Goal: Task Accomplishment & Management: Complete application form

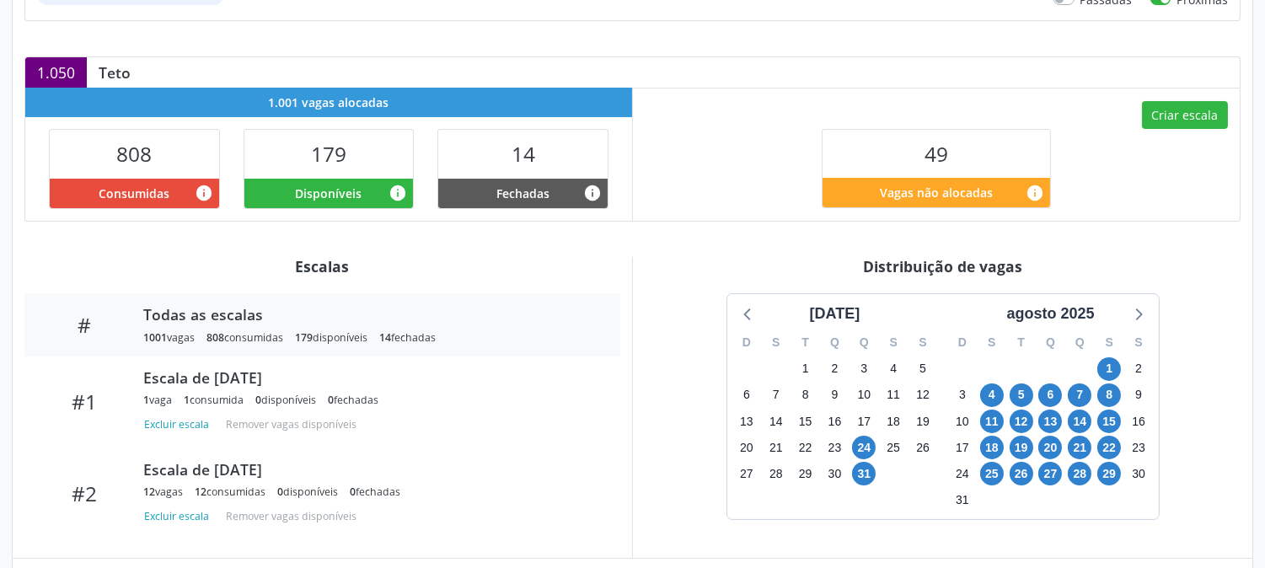
scroll to position [374, 0]
click at [1142, 324] on icon at bounding box center [1138, 314] width 22 height 22
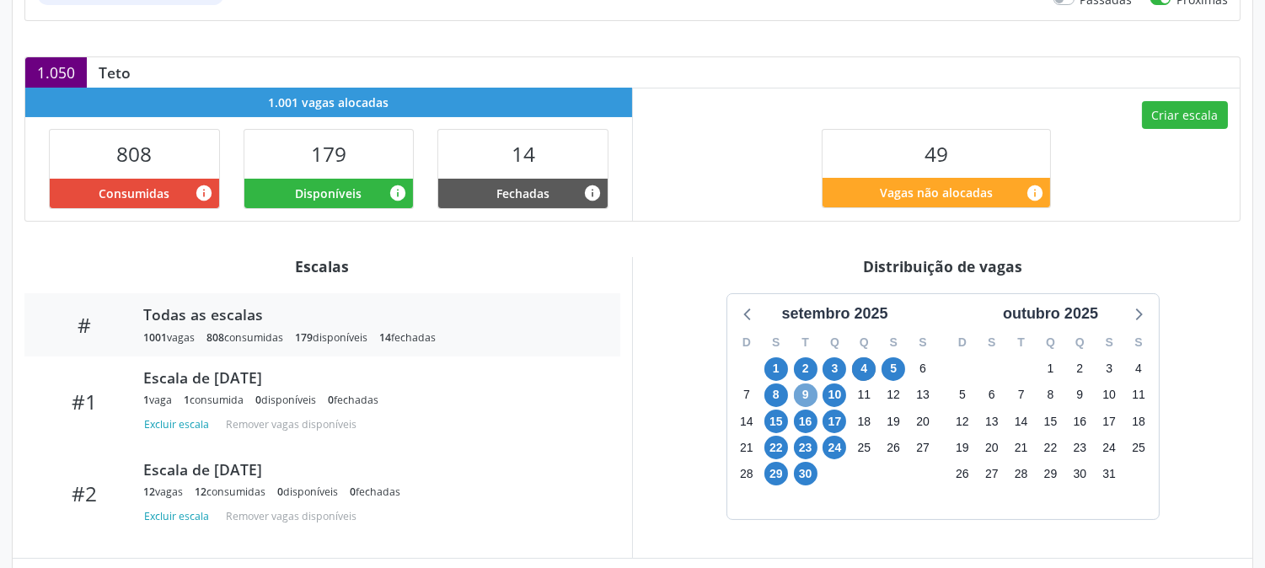
click at [797, 386] on span "9" at bounding box center [806, 396] width 24 height 24
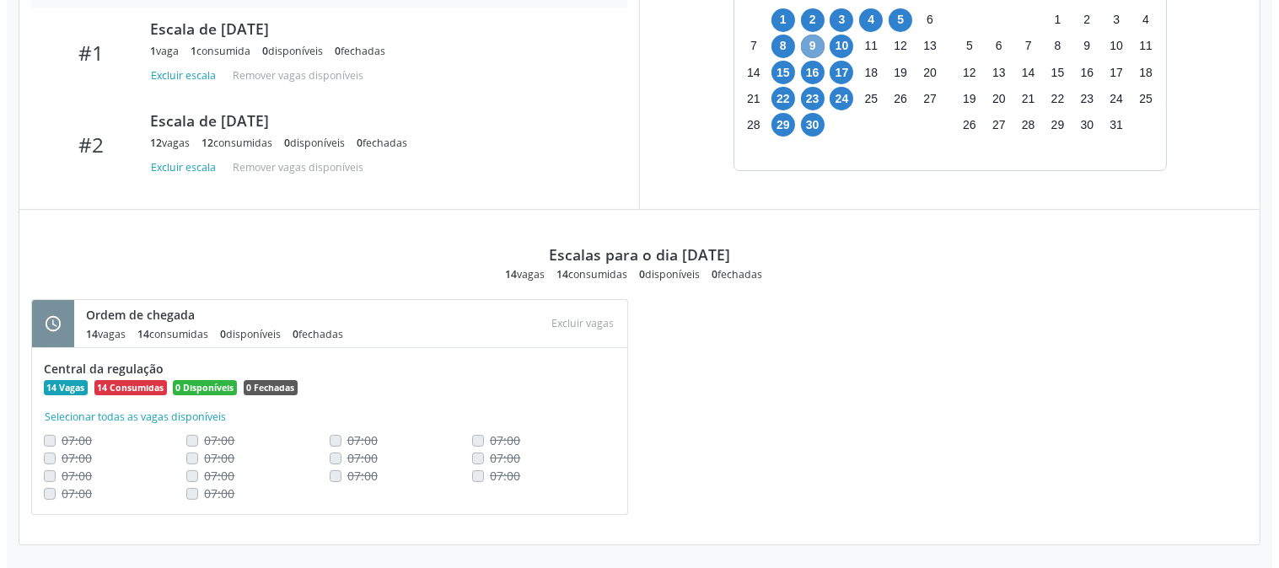
scroll to position [68, 0]
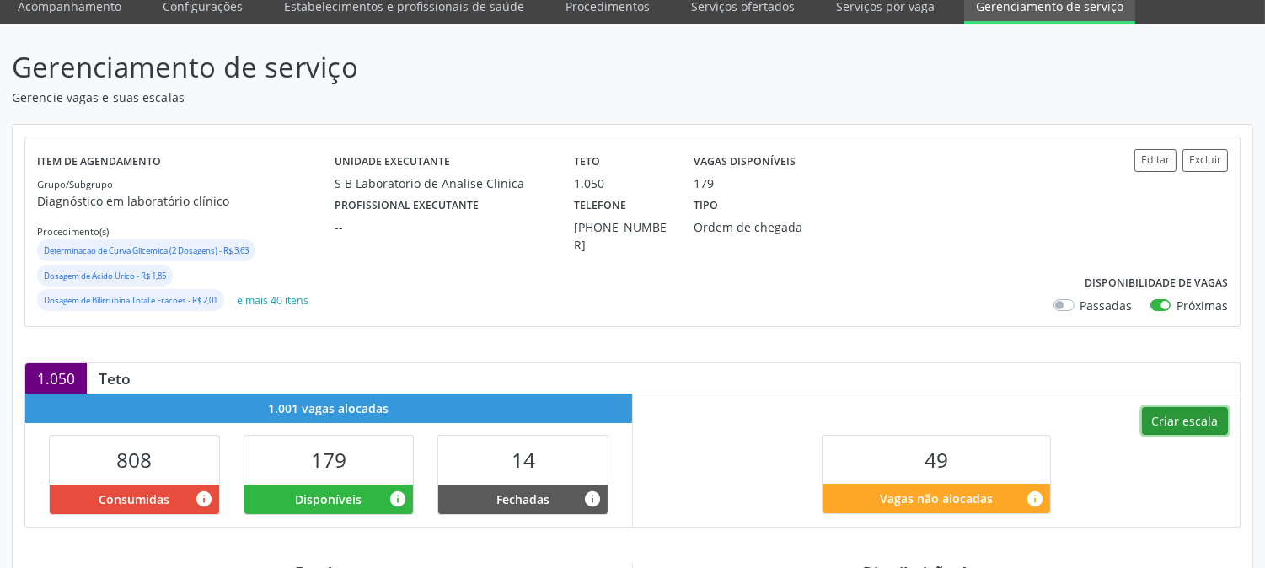
click at [1173, 418] on button "Criar escala" at bounding box center [1185, 421] width 86 height 29
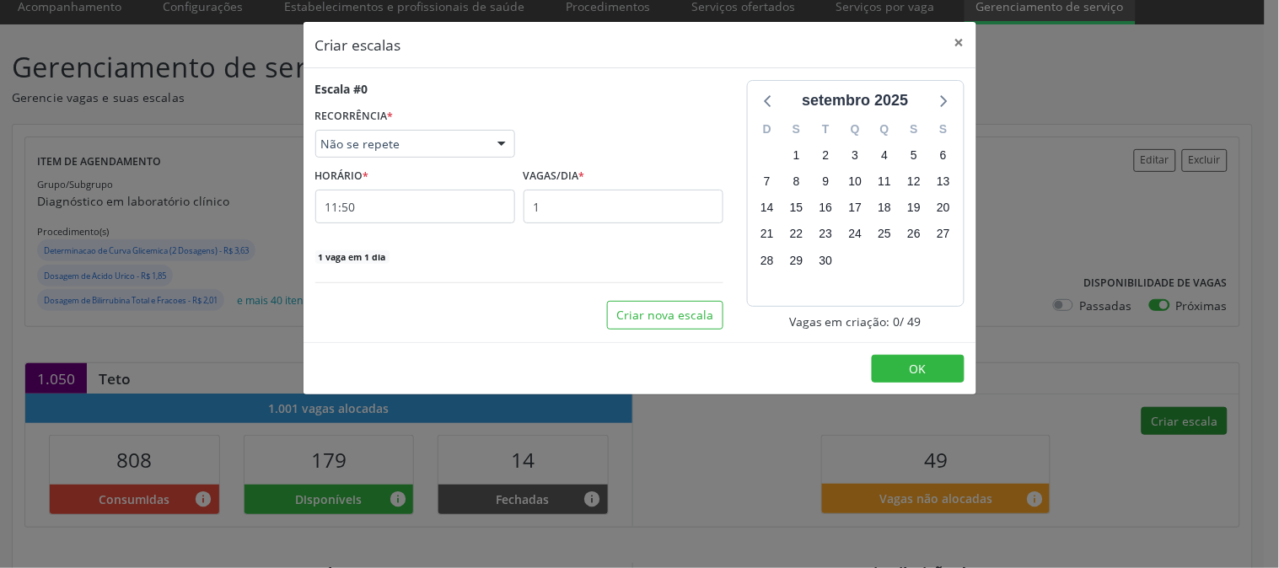
select select "8"
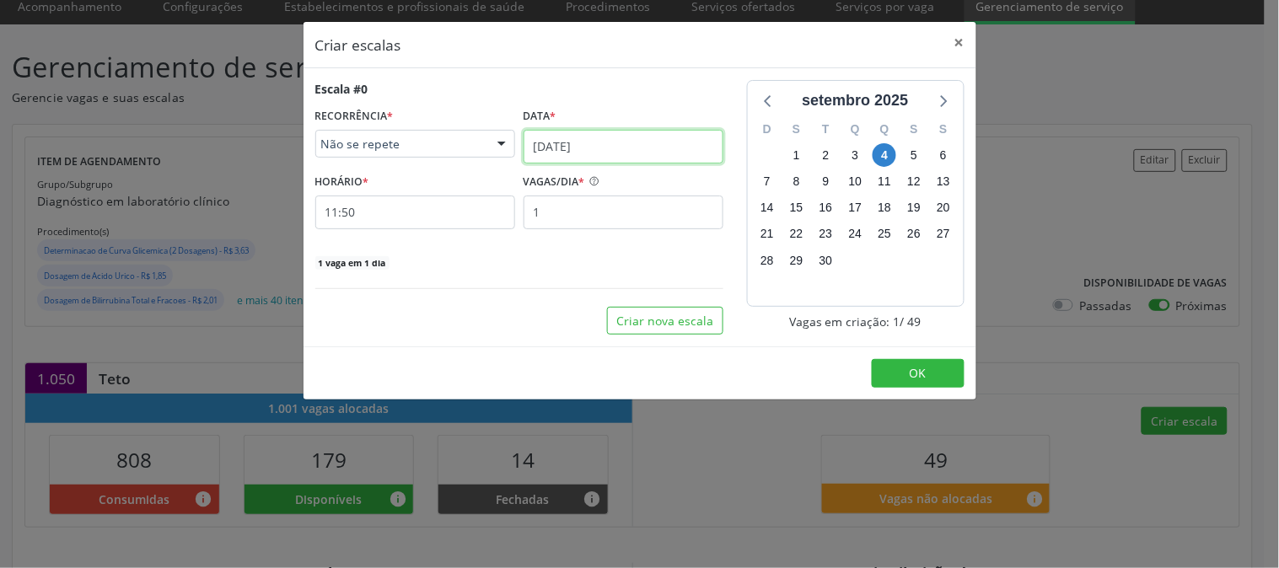
click at [615, 146] on input "[DATE]" at bounding box center [623, 147] width 200 height 34
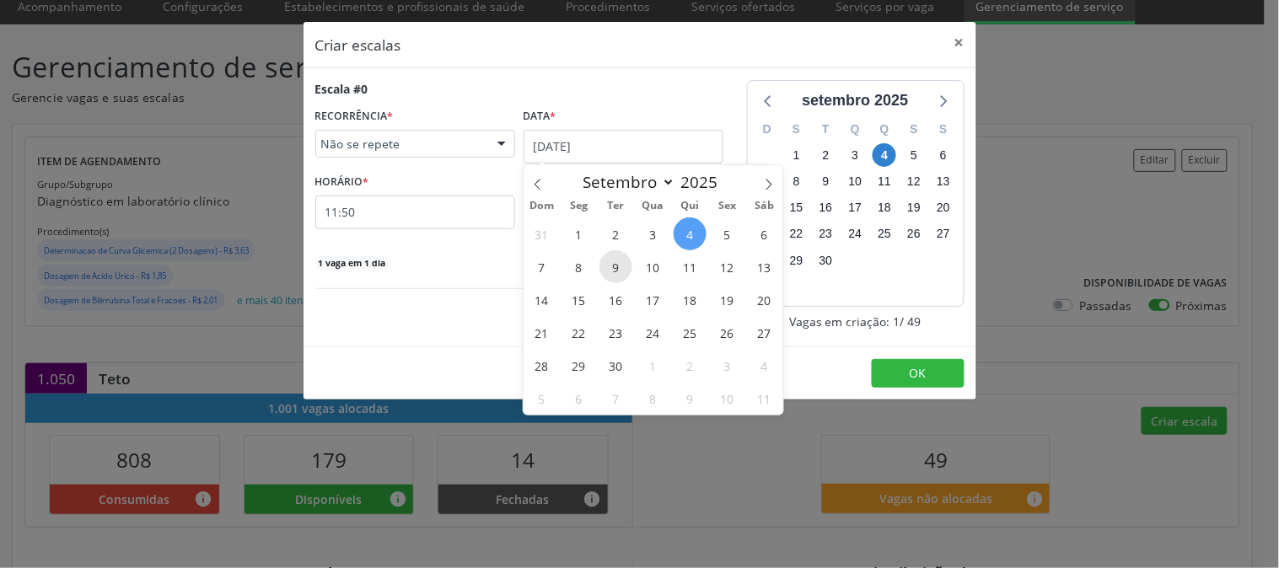
click at [620, 270] on span "9" at bounding box center [615, 266] width 33 height 33
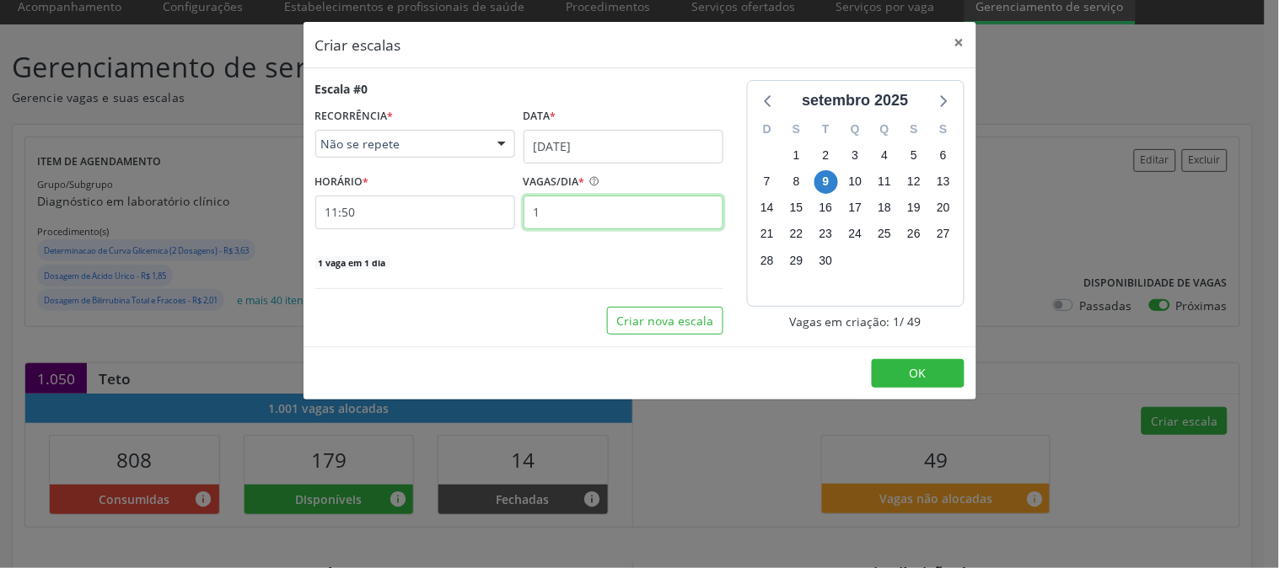
click at [582, 212] on input "1" at bounding box center [623, 213] width 200 height 34
type input "12"
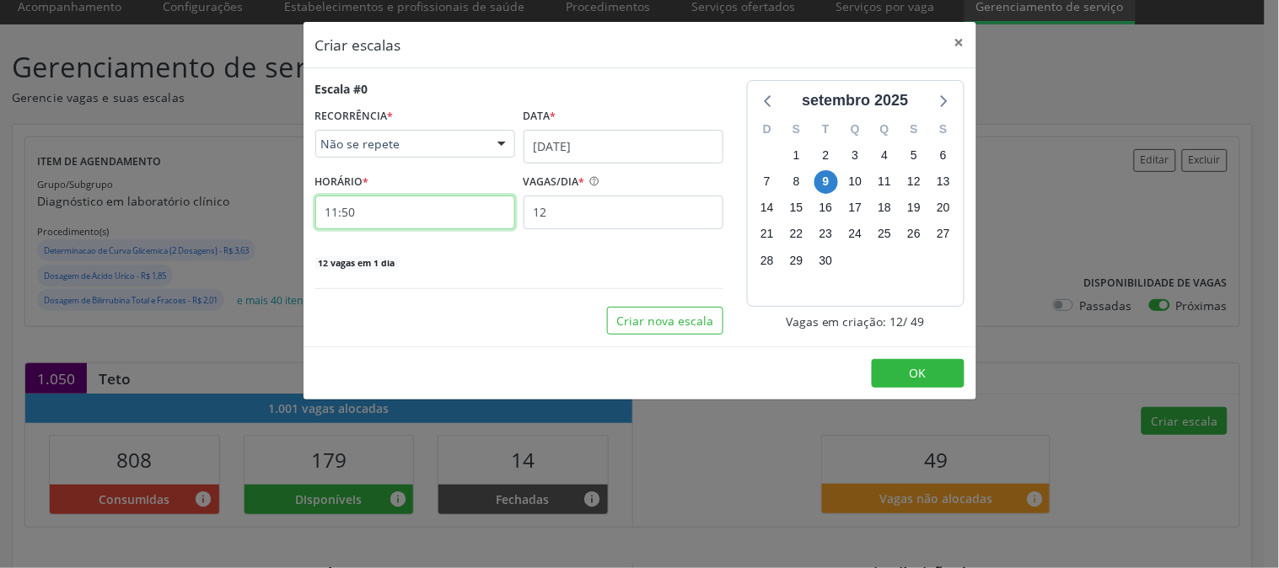
click at [402, 214] on input "11:50" at bounding box center [415, 213] width 200 height 34
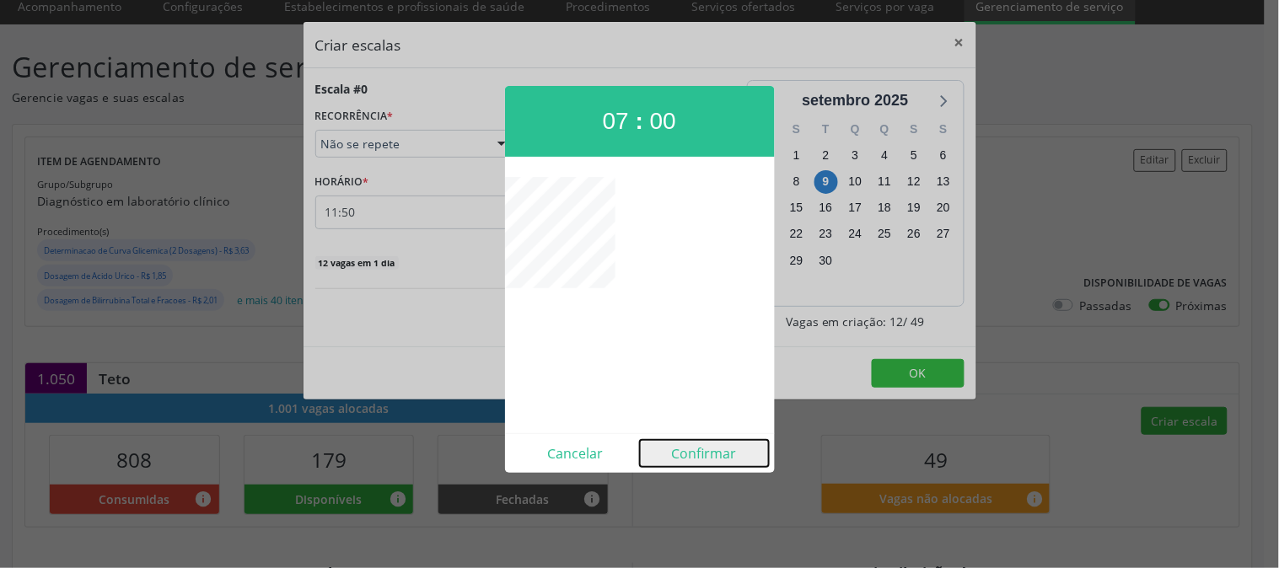
click at [700, 462] on button "Confirmar" at bounding box center [704, 453] width 129 height 27
type input "07:00"
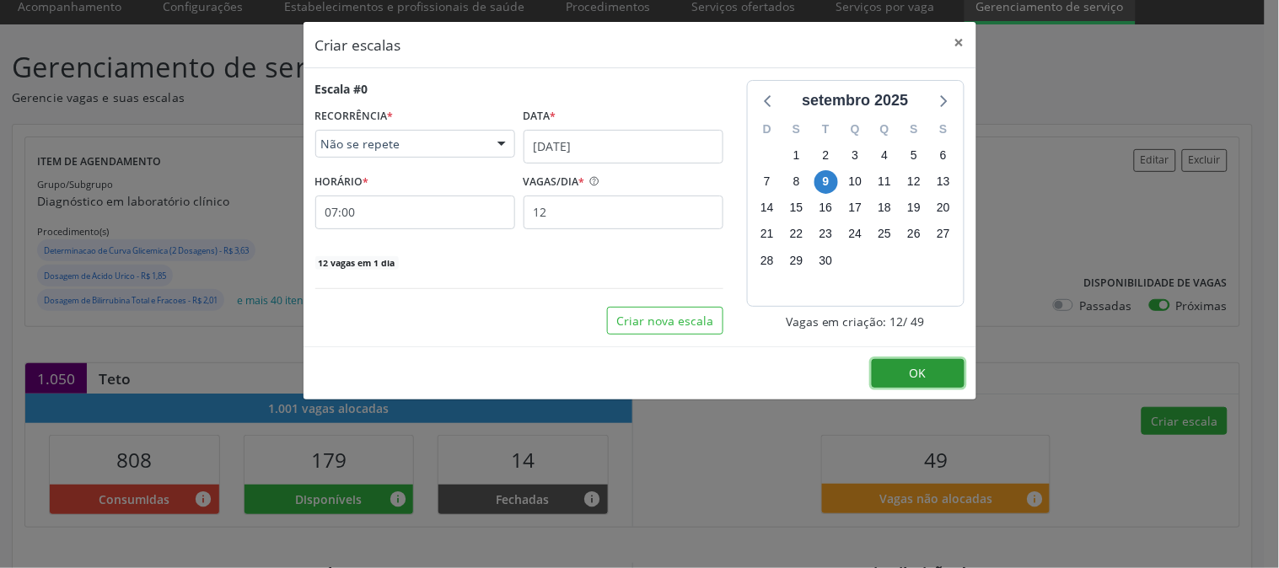
click at [916, 381] on button "OK" at bounding box center [918, 373] width 93 height 29
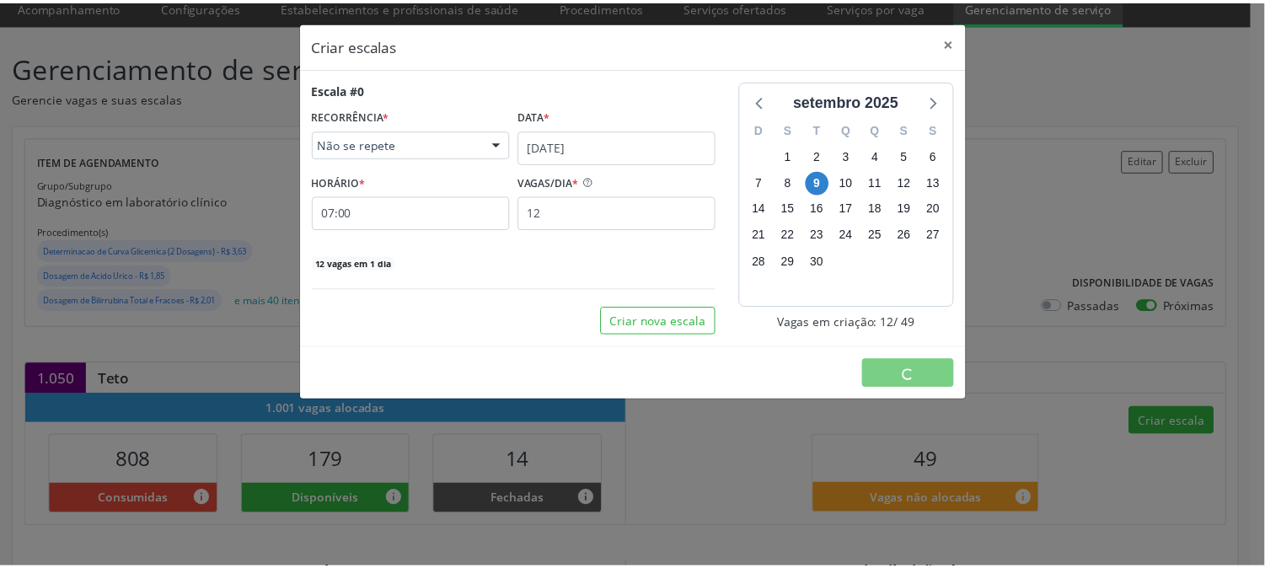
scroll to position [0, 0]
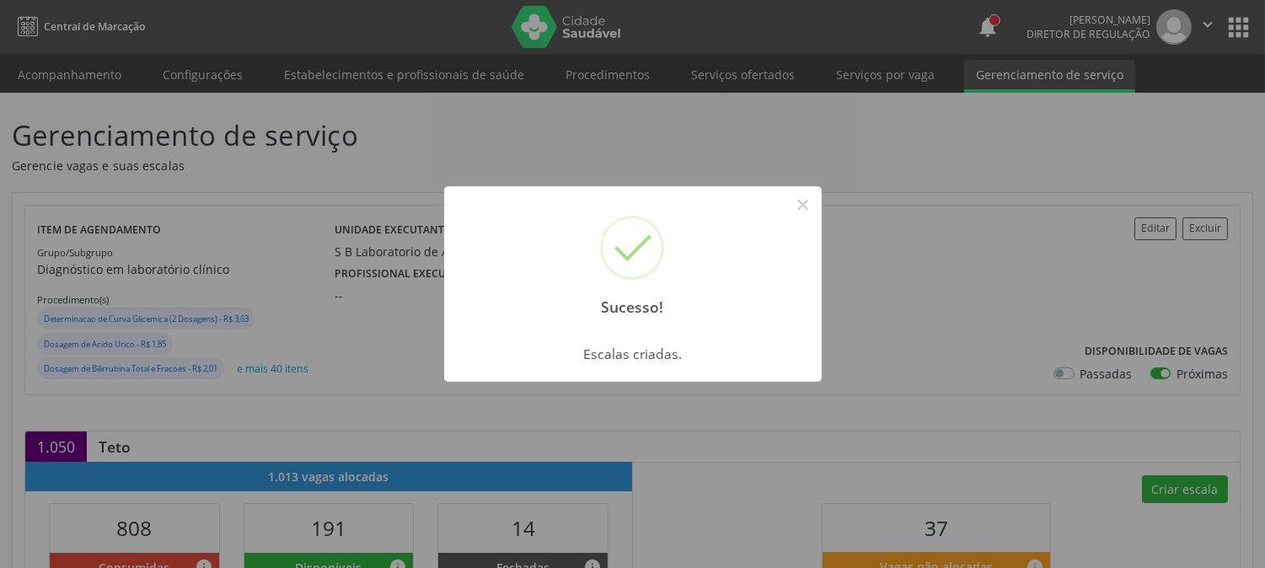
click at [813, 206] on button "×" at bounding box center [803, 205] width 29 height 29
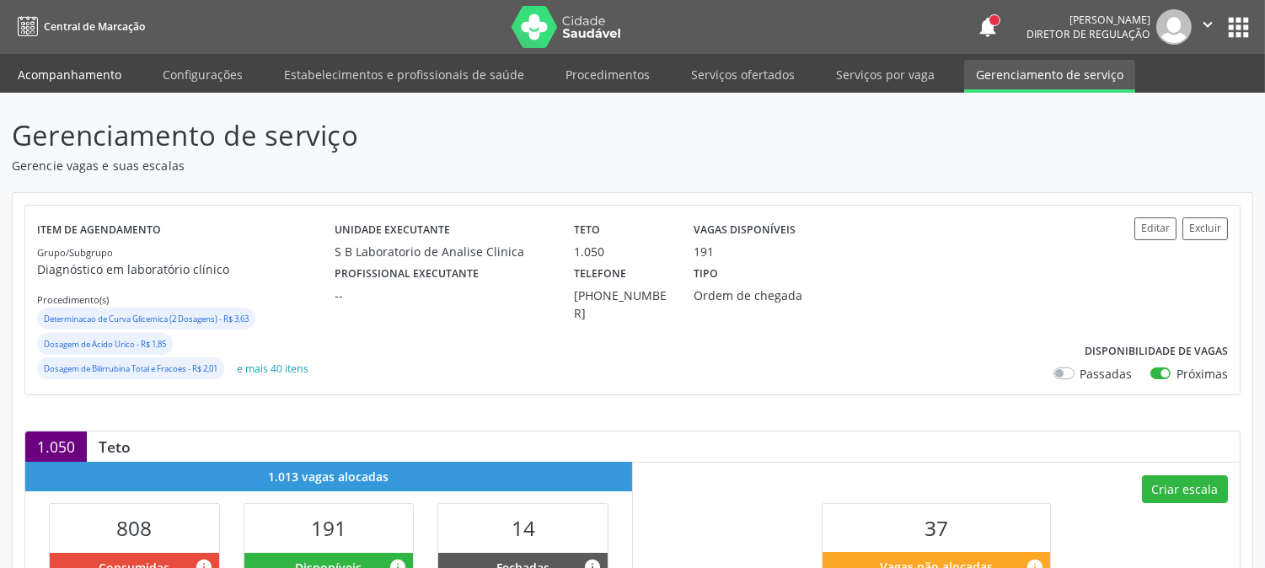
click at [66, 69] on link "Acompanhamento" at bounding box center [69, 75] width 127 height 30
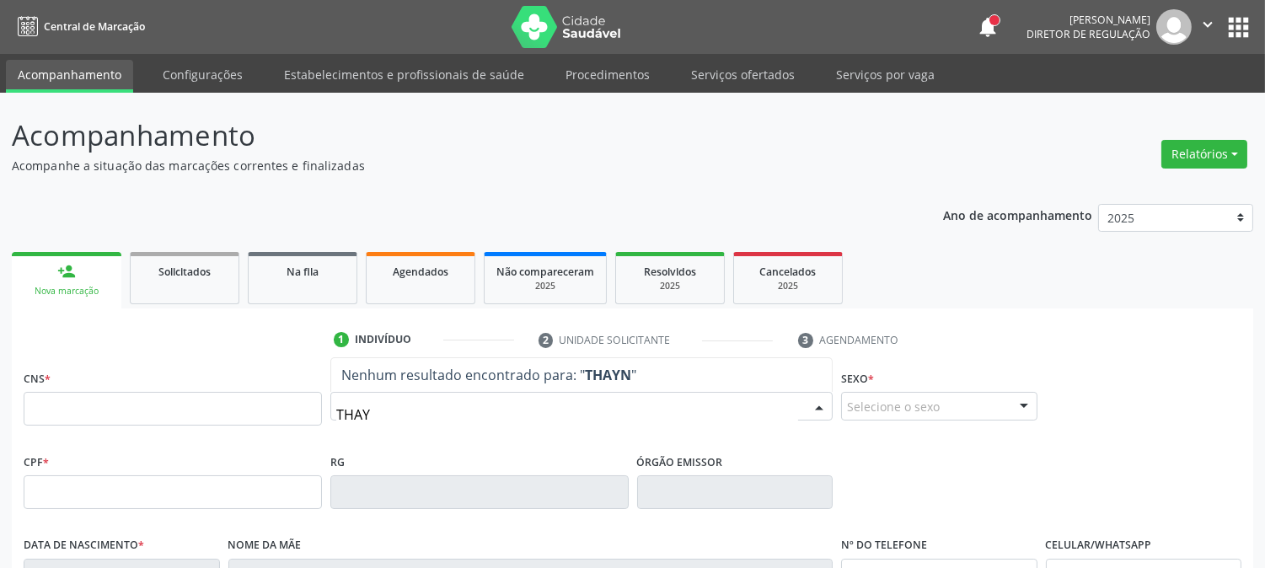
type input "THAYN"
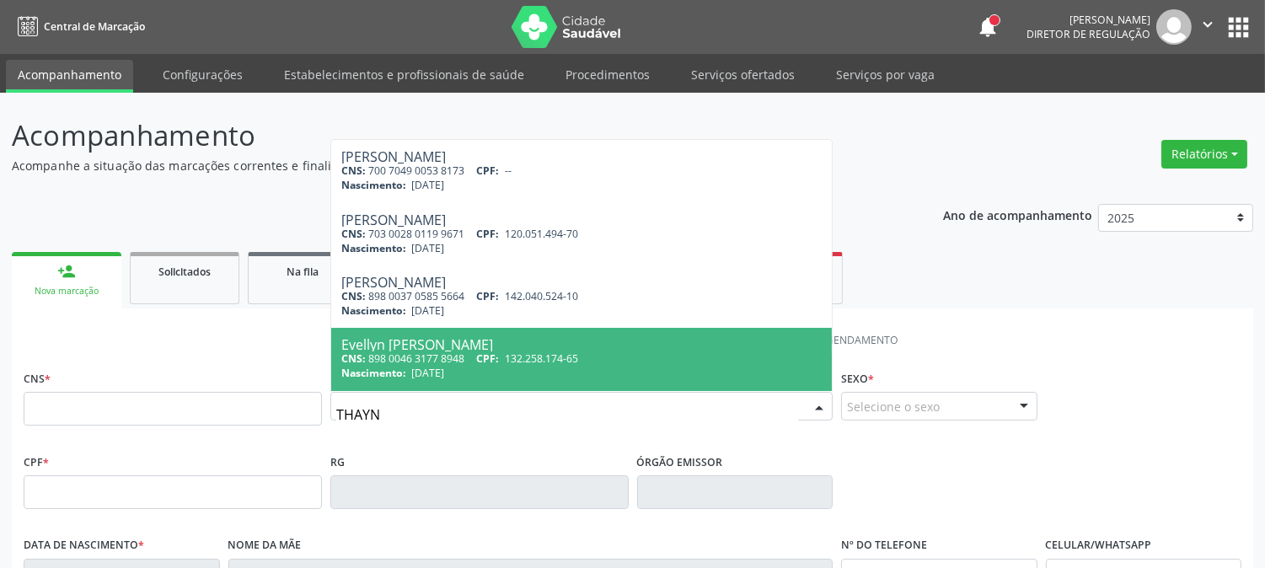
drag, startPoint x: 597, startPoint y: 346, endPoint x: 614, endPoint y: 346, distance: 16.9
click at [597, 346] on div "Evellyn [PERSON_NAME]" at bounding box center [581, 344] width 480 height 13
type input "898 0046 3177 8948"
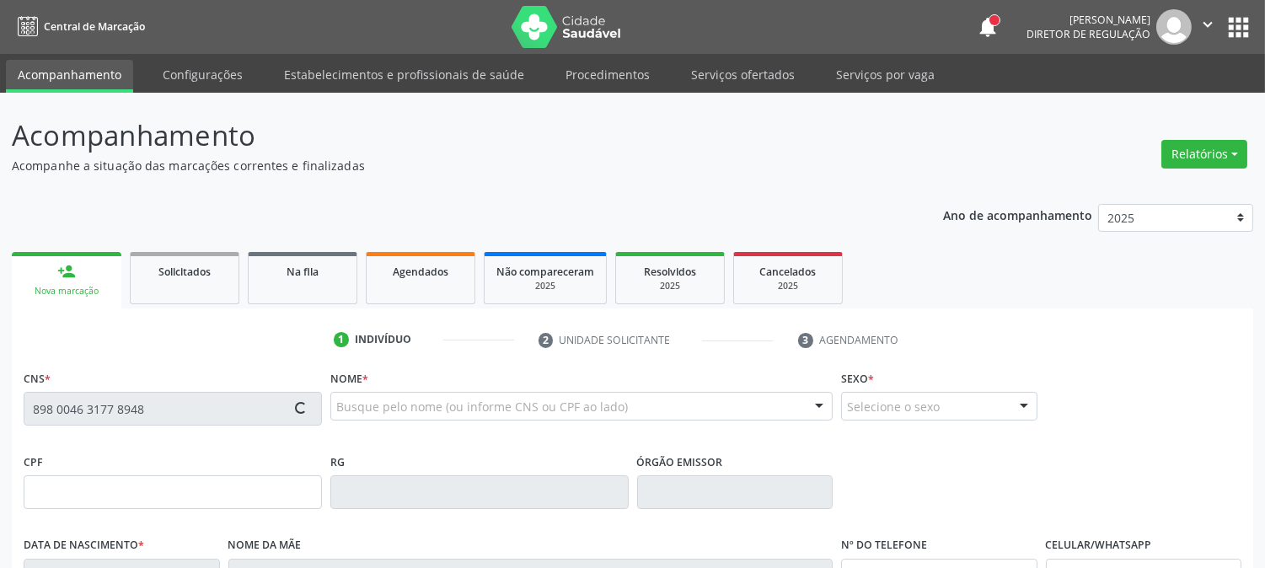
scroll to position [344, 0]
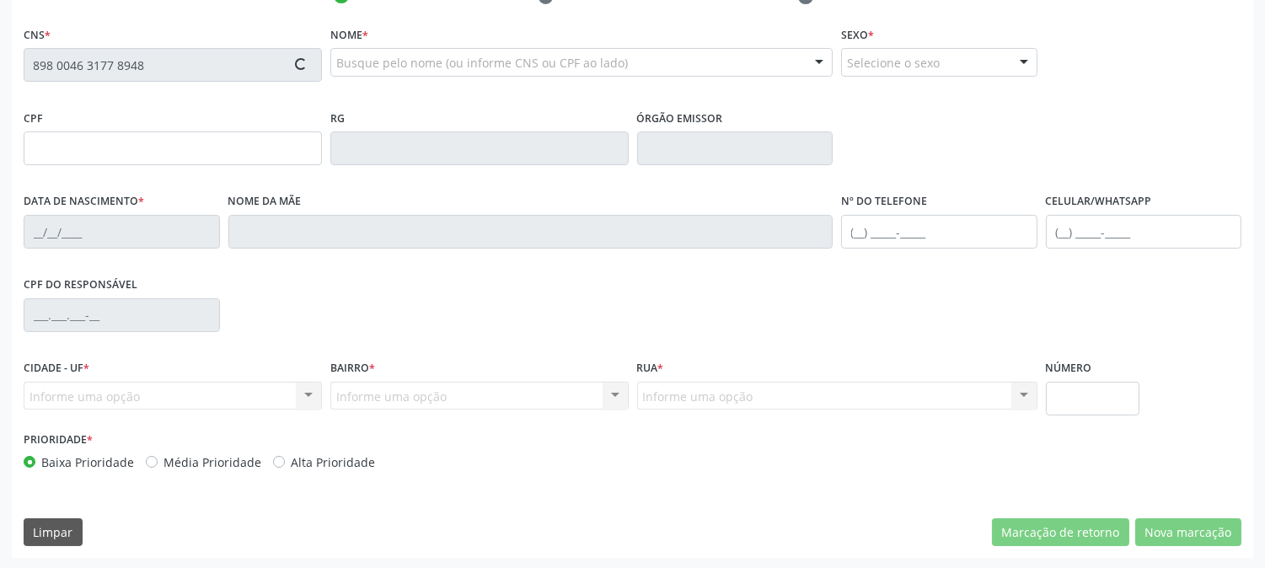
type input "[DATE]"
type input "[PERSON_NAME]"
type input "[PHONE_NUMBER]"
type input "014.304.664-05"
type input "379"
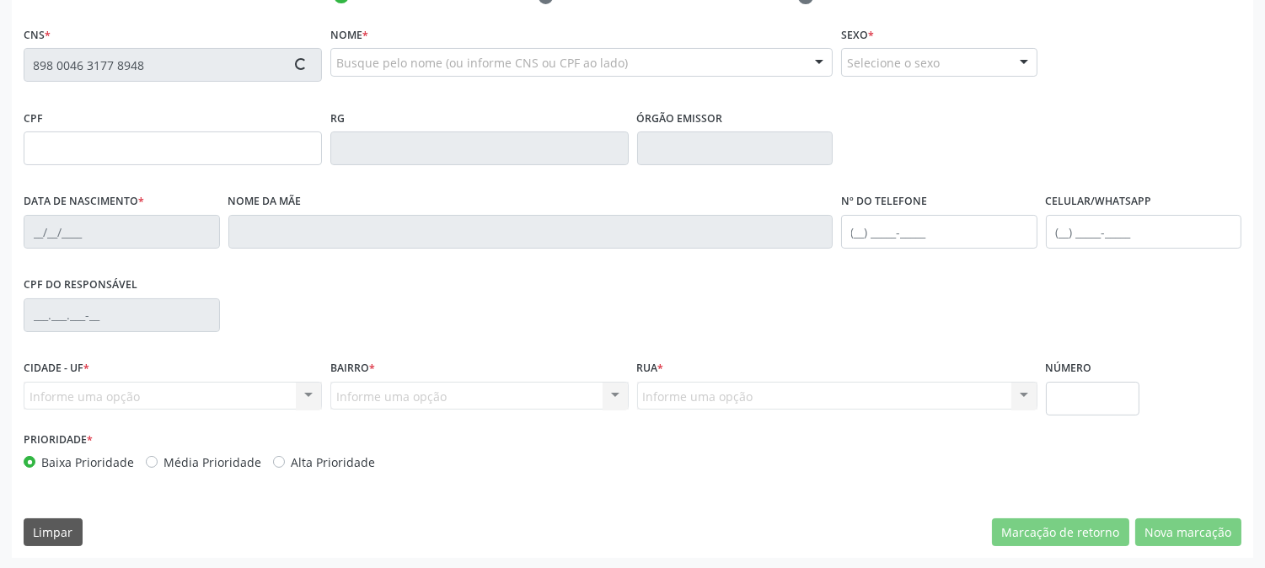
type input "132.258.174-65"
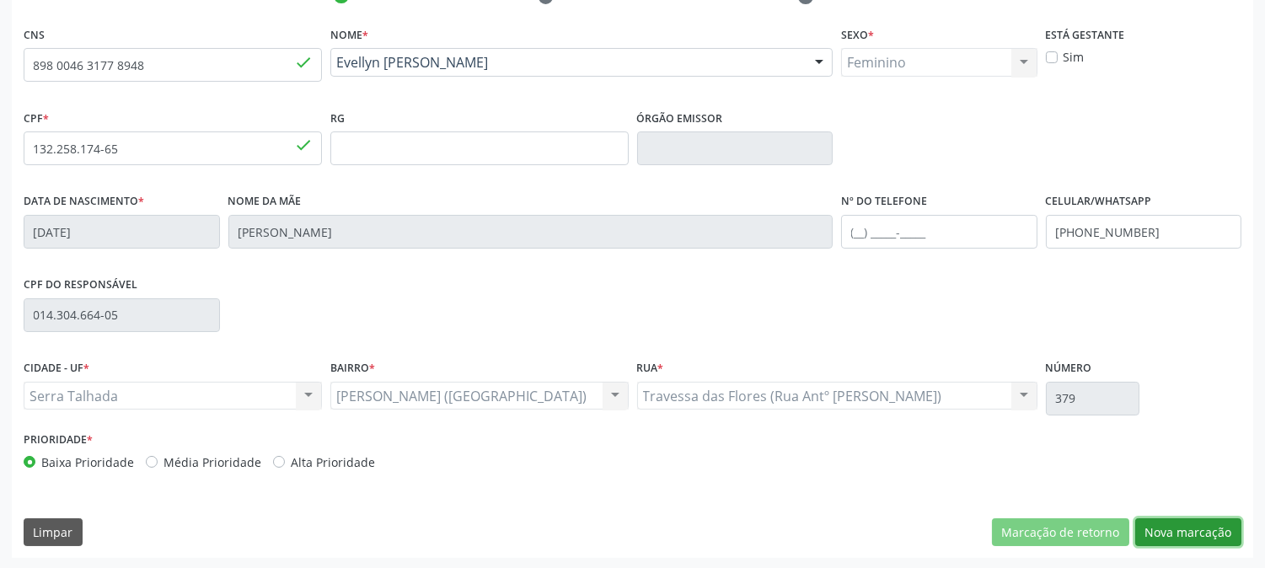
click at [1157, 529] on button "Nova marcação" at bounding box center [1188, 532] width 106 height 29
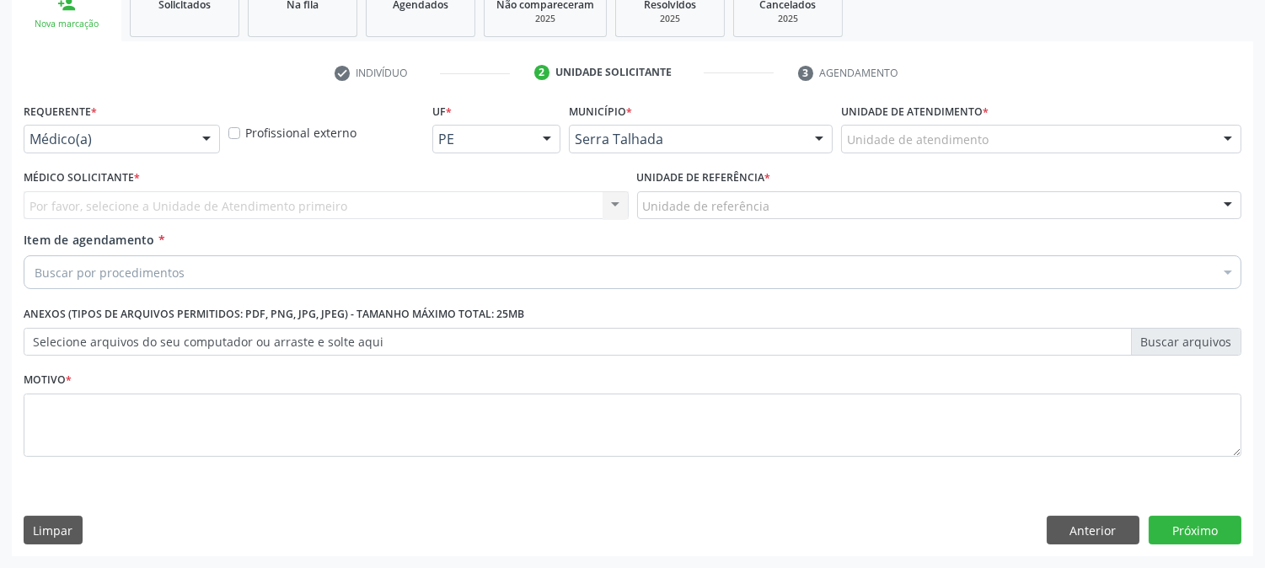
scroll to position [266, 0]
click at [201, 144] on div at bounding box center [206, 140] width 25 height 29
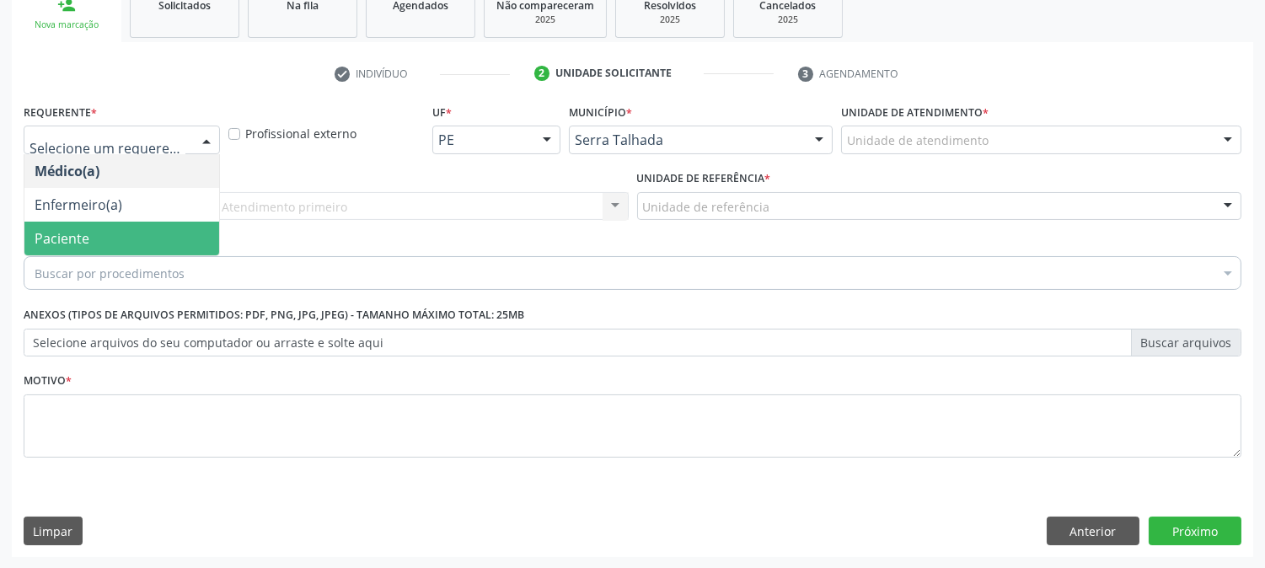
click at [136, 228] on span "Paciente" at bounding box center [121, 239] width 195 height 34
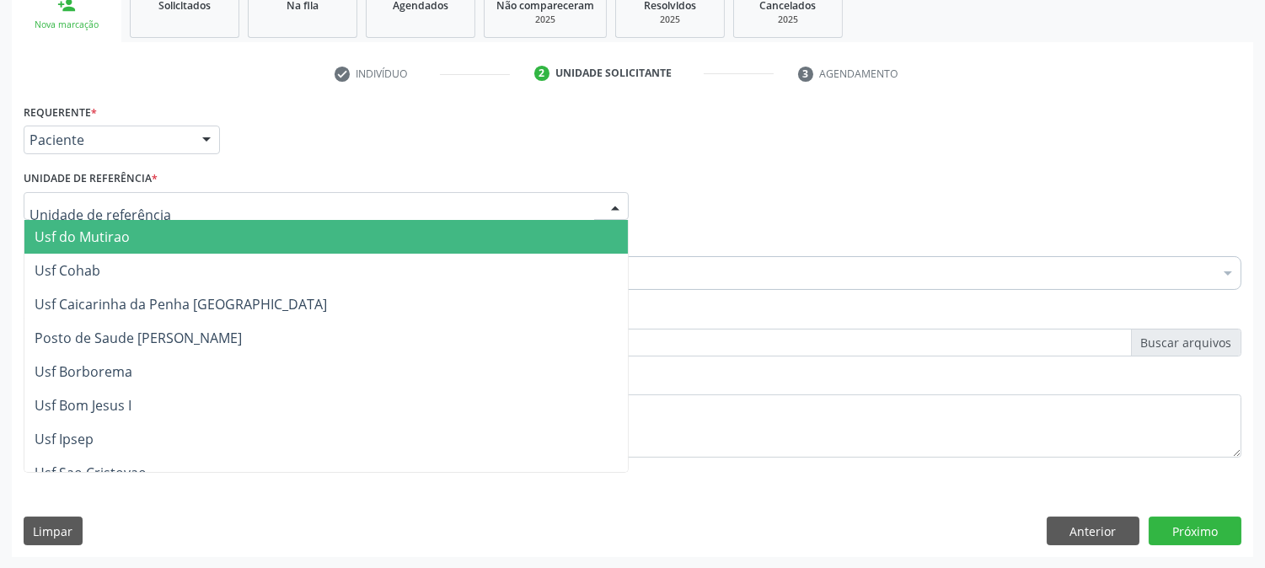
click at [206, 200] on div at bounding box center [326, 206] width 605 height 29
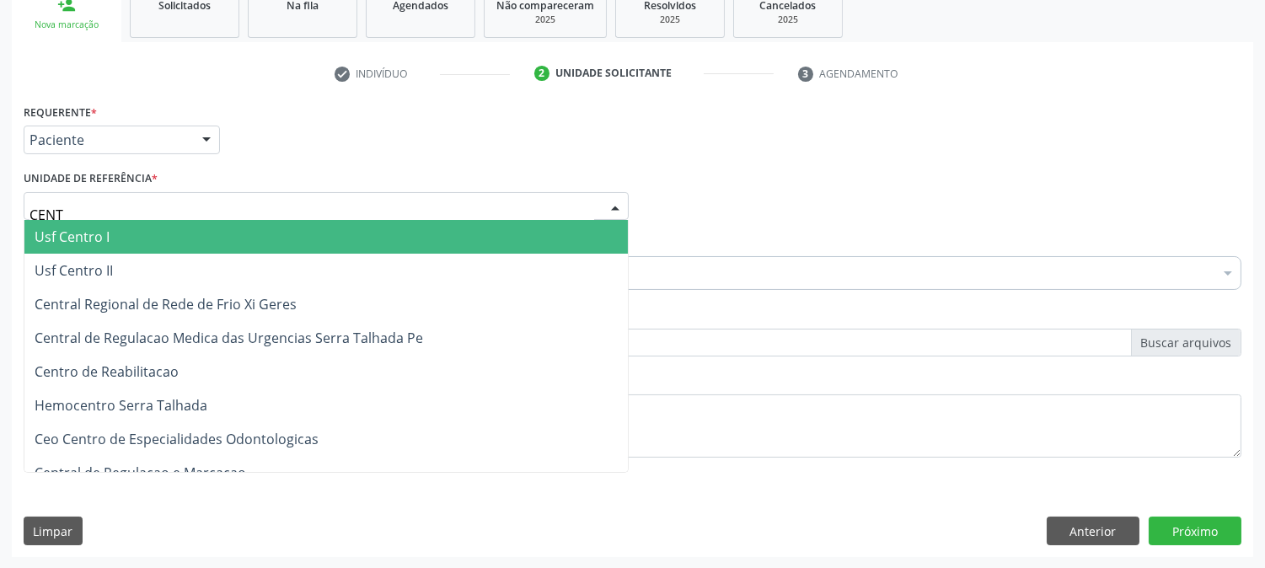
type input "CENTR"
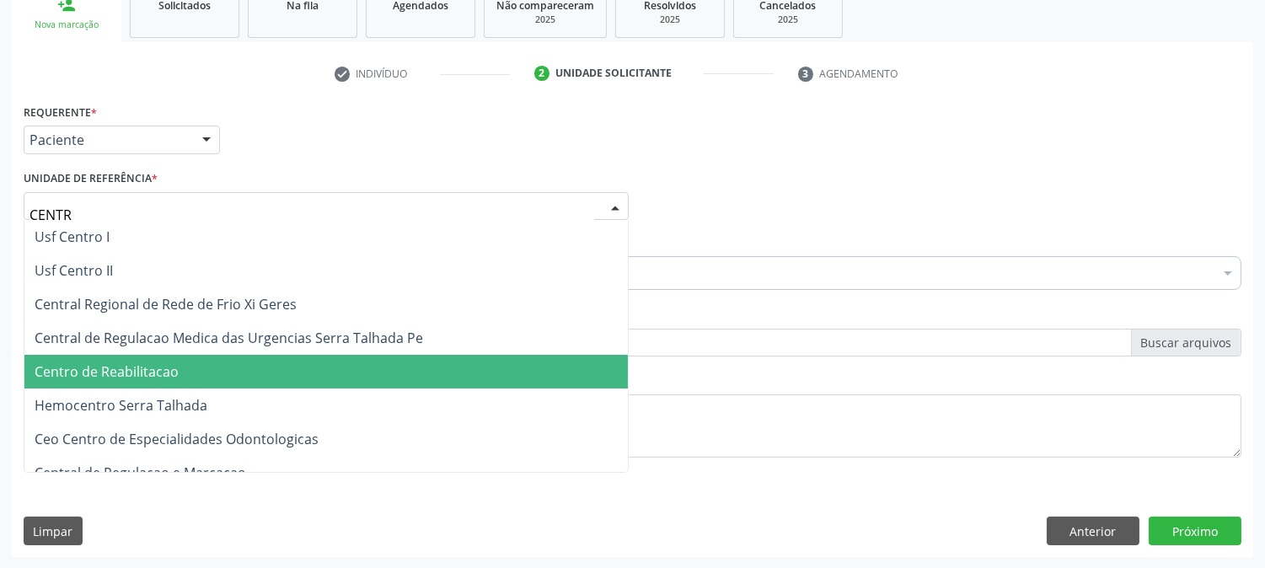
click at [198, 365] on span "Centro de Reabilitacao" at bounding box center [326, 372] width 604 height 34
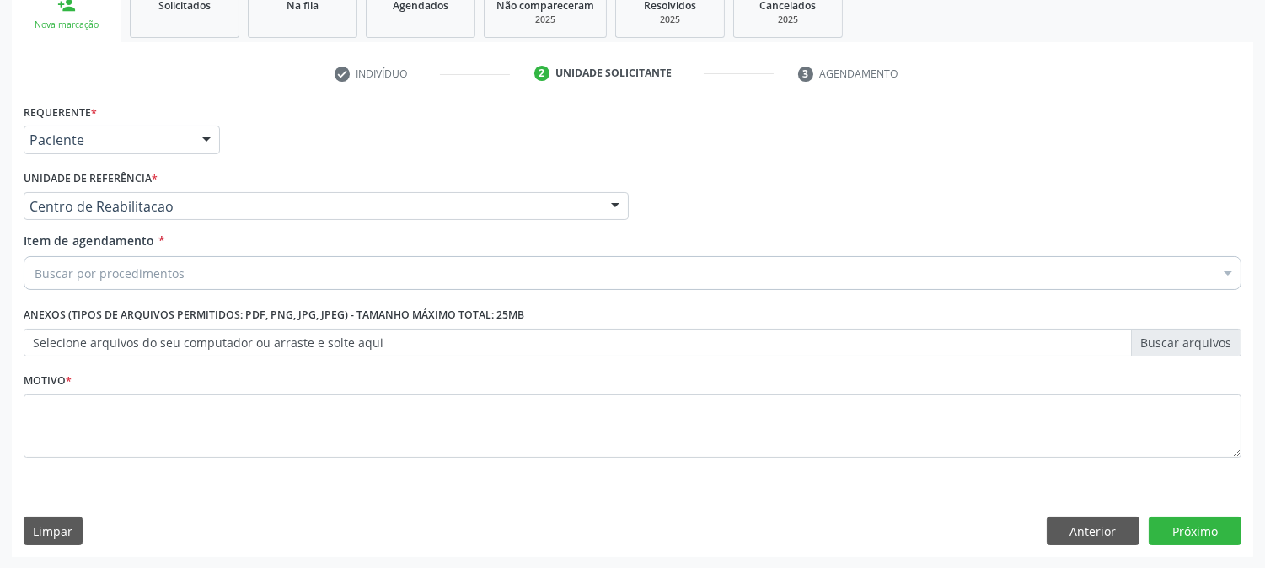
click at [186, 271] on div "Buscar por procedimentos" at bounding box center [633, 273] width 1218 height 34
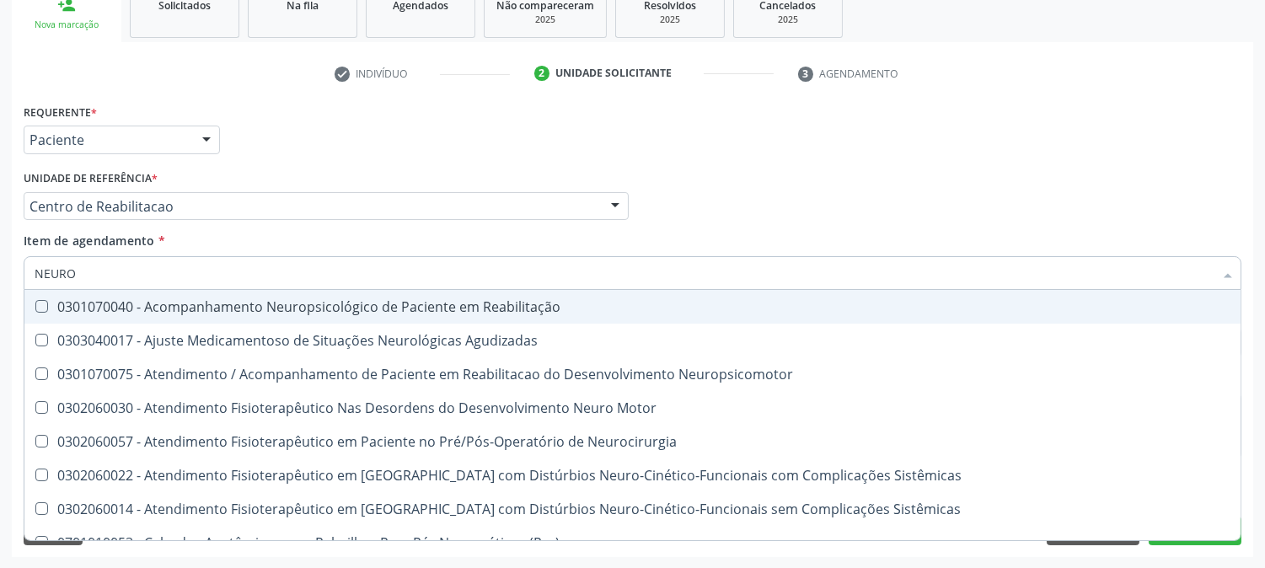
type input "NEUROL"
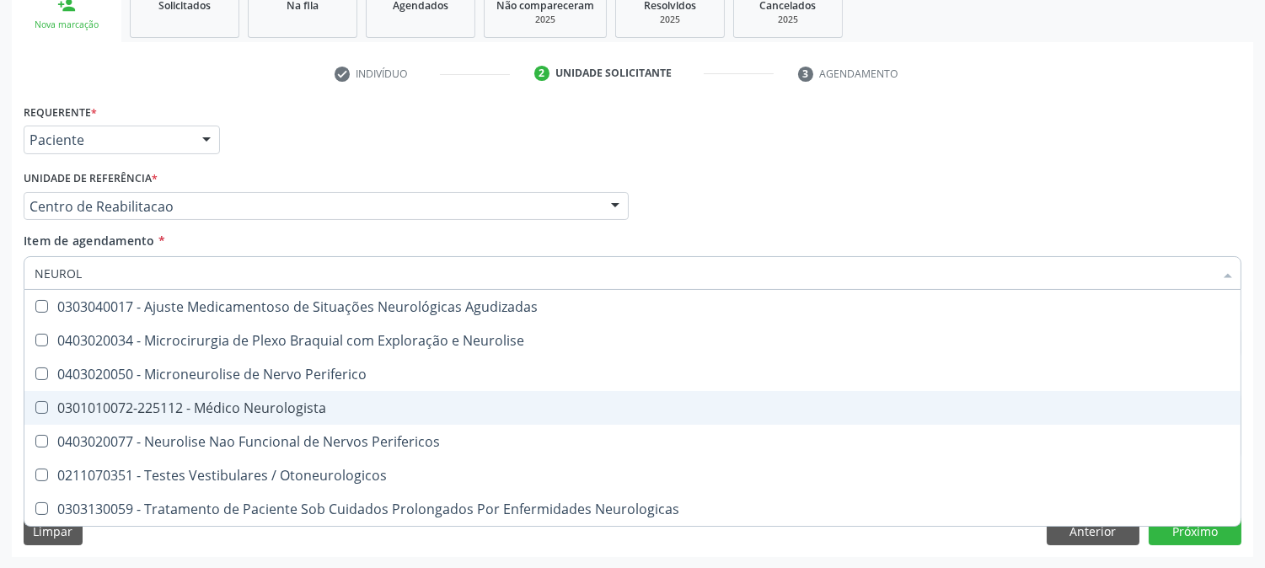
click at [205, 394] on span "0301010072-225112 - Médico Neurologista" at bounding box center [632, 408] width 1216 height 34
checkbox Neurologista "true"
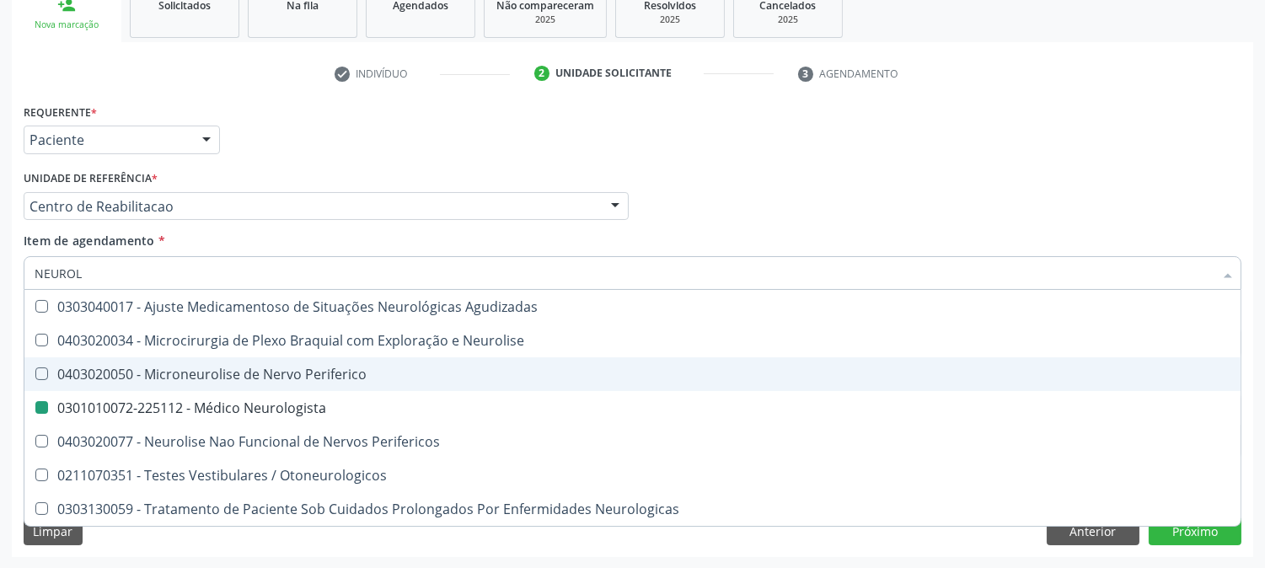
click at [0, 324] on div "Acompanhamento Acompanhe a situação das marcações correntes e finalizadas Relat…" at bounding box center [632, 197] width 1265 height 743
checkbox Neurolise "true"
checkbox Neurologista "false"
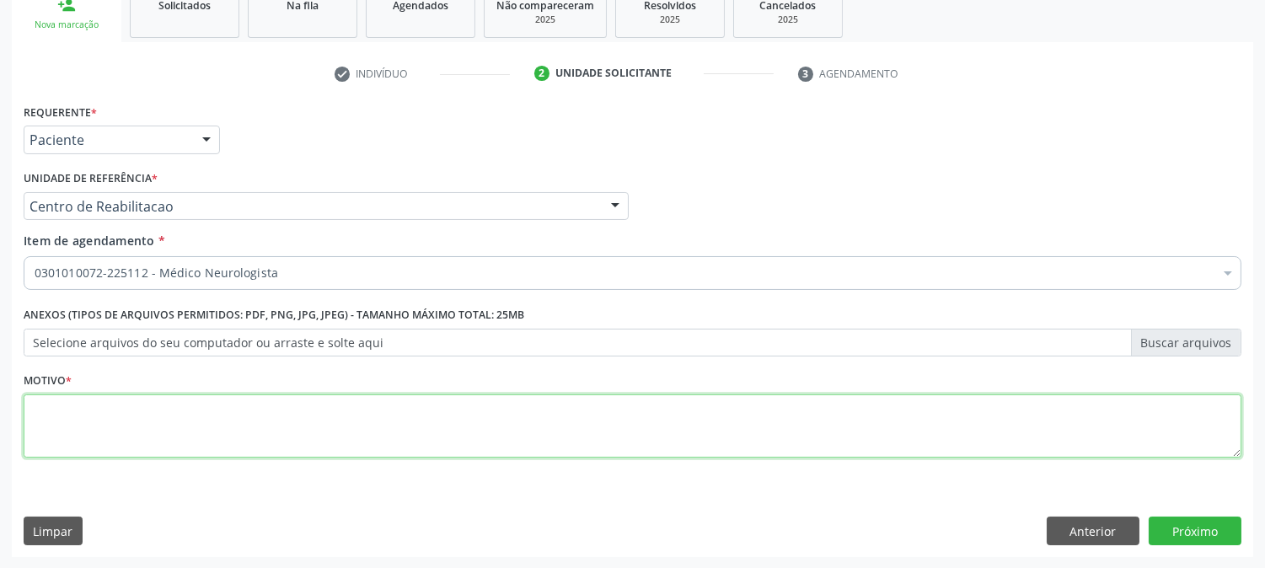
click at [239, 400] on textarea at bounding box center [633, 427] width 1218 height 64
type textarea "."
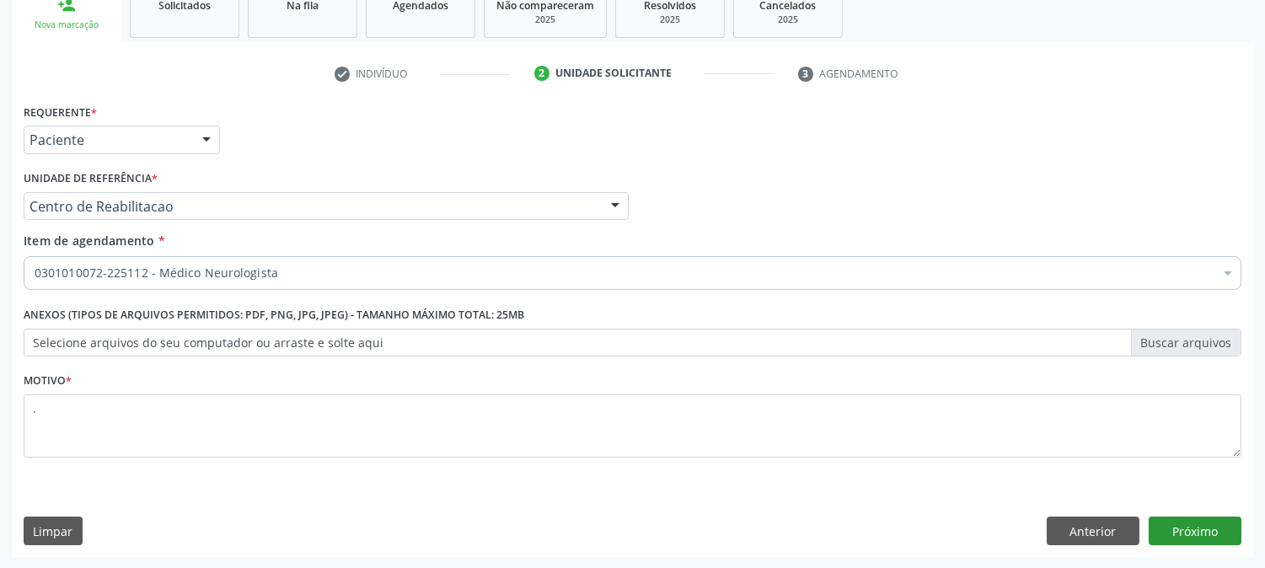
click at [1189, 512] on div "Requerente * Paciente Médico(a) Enfermeiro(a) Paciente Nenhum resultado encontr…" at bounding box center [633, 328] width 1242 height 458
click at [1189, 523] on button "Próximo" at bounding box center [1195, 531] width 93 height 29
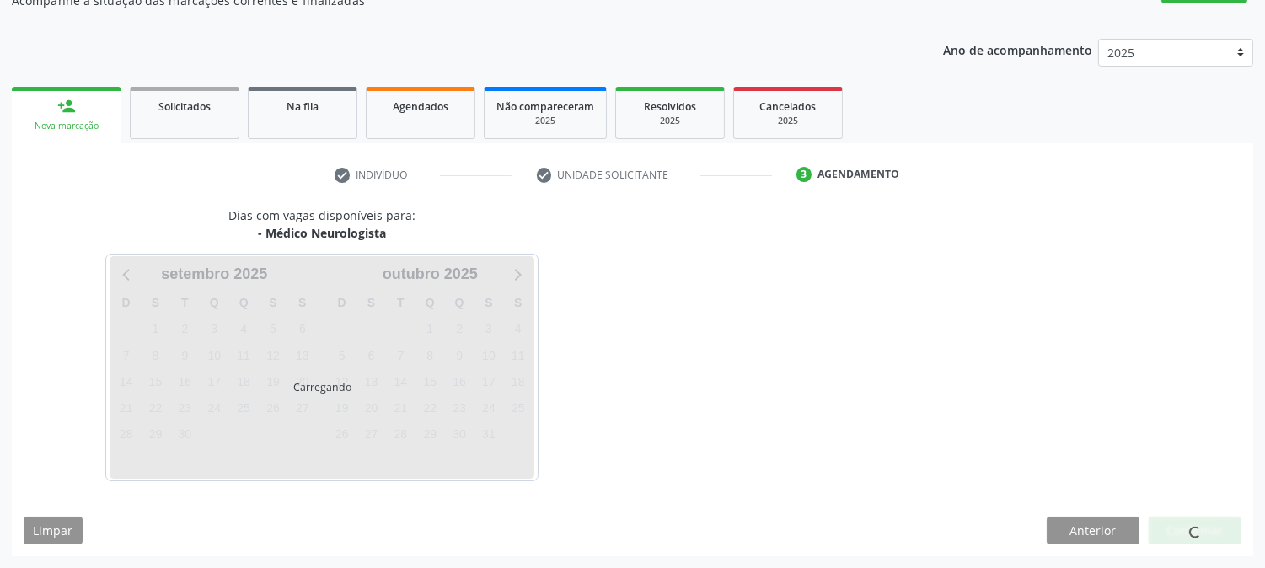
scroll to position [164, 0]
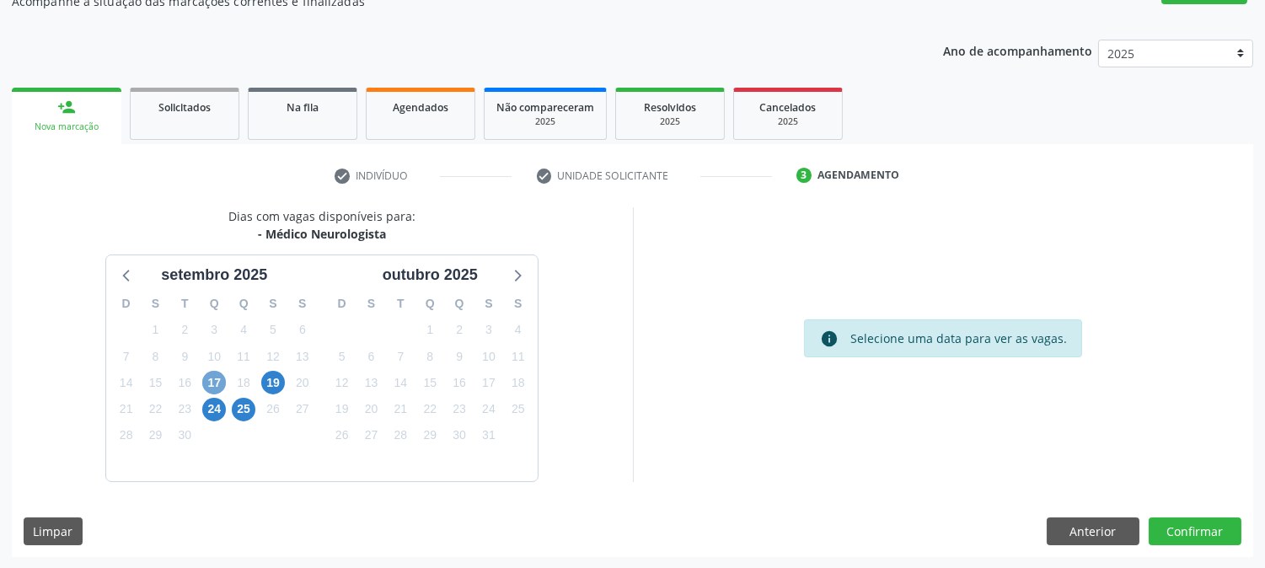
click at [215, 380] on span "17" at bounding box center [214, 383] width 24 height 24
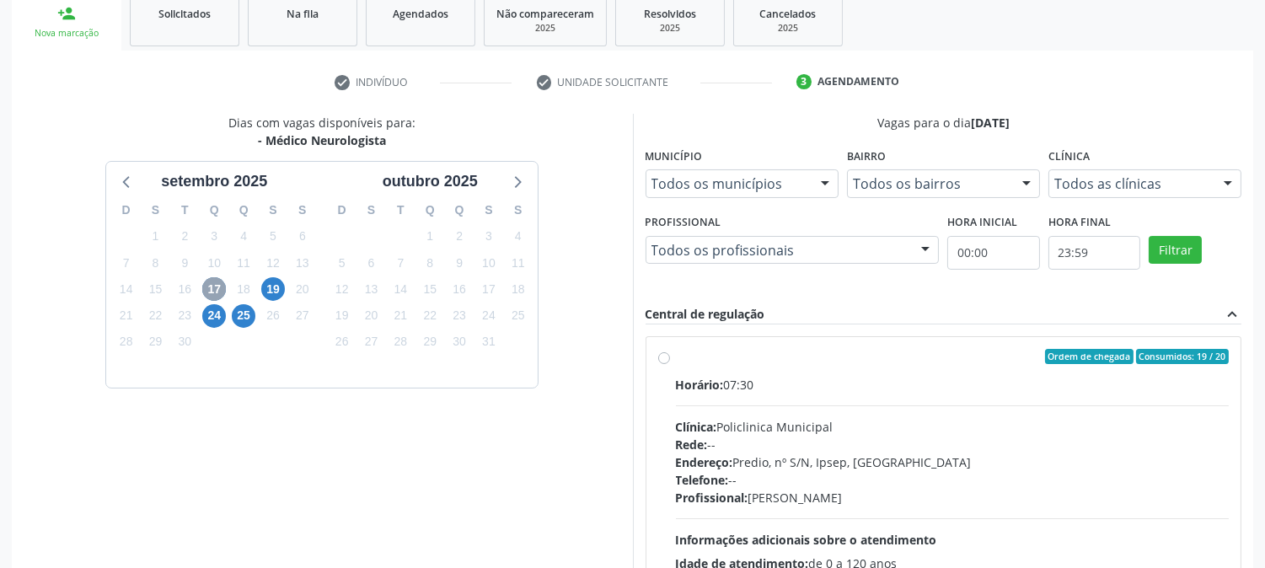
scroll to position [408, 0]
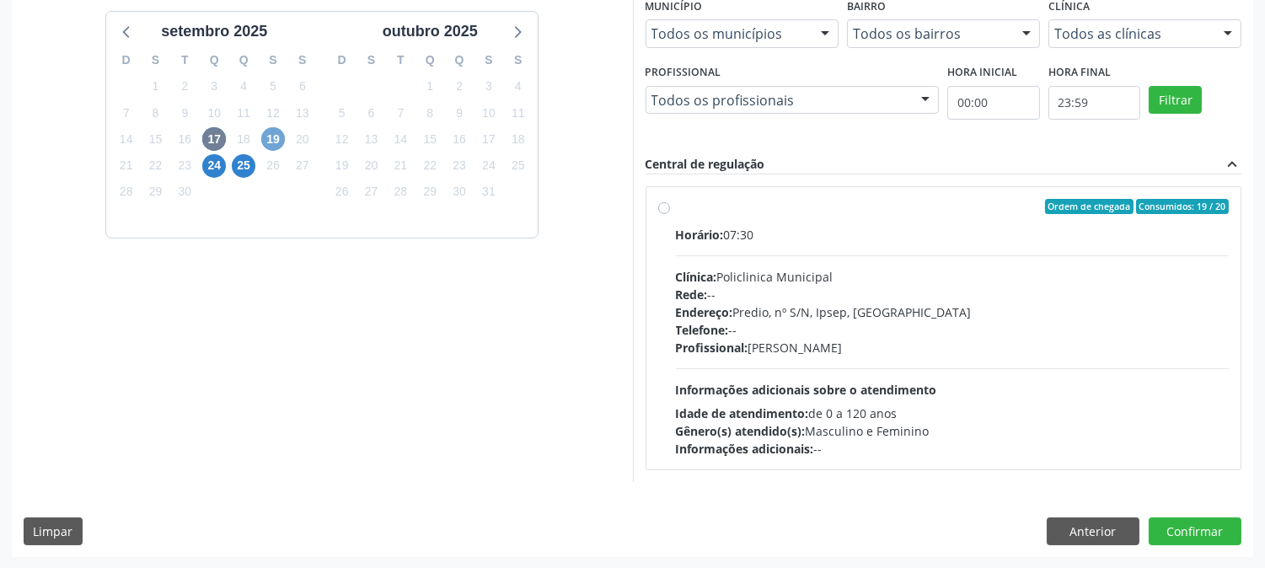
click at [276, 144] on span "19" at bounding box center [273, 139] width 24 height 24
click at [212, 172] on span "24" at bounding box center [214, 166] width 24 height 24
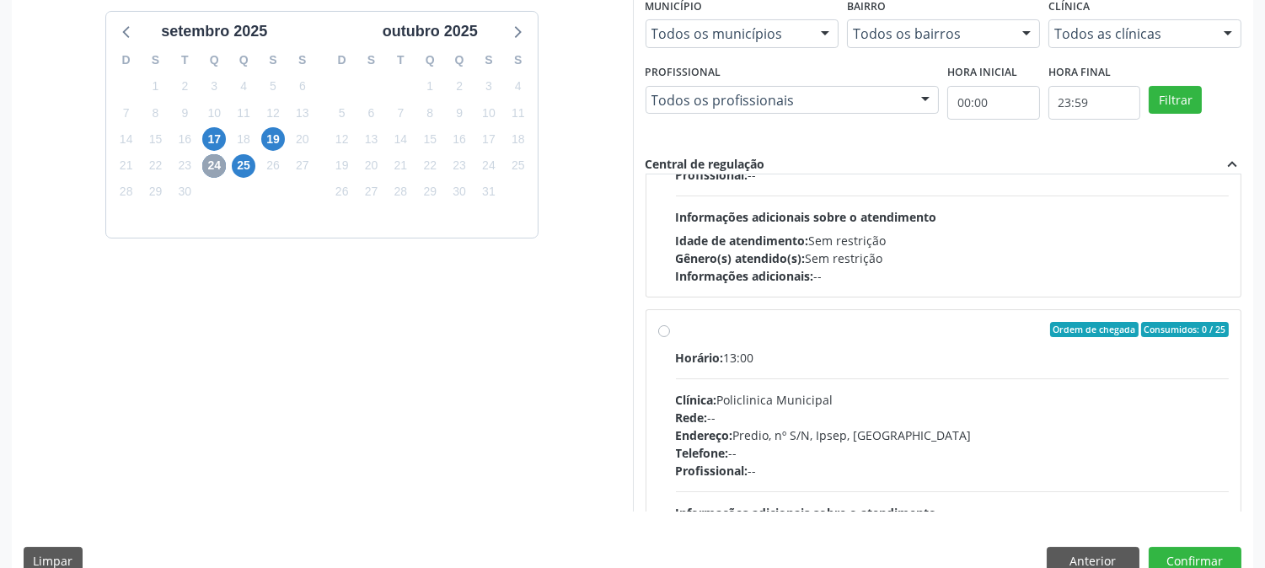
scroll to position [561, 0]
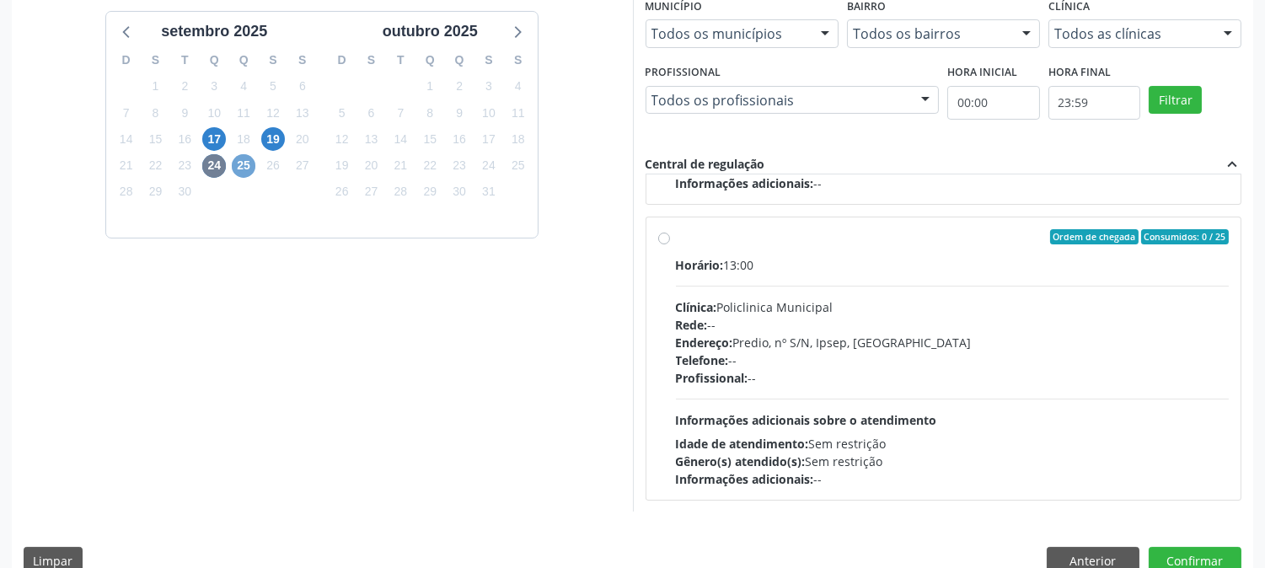
click at [249, 164] on span "25" at bounding box center [244, 166] width 24 height 24
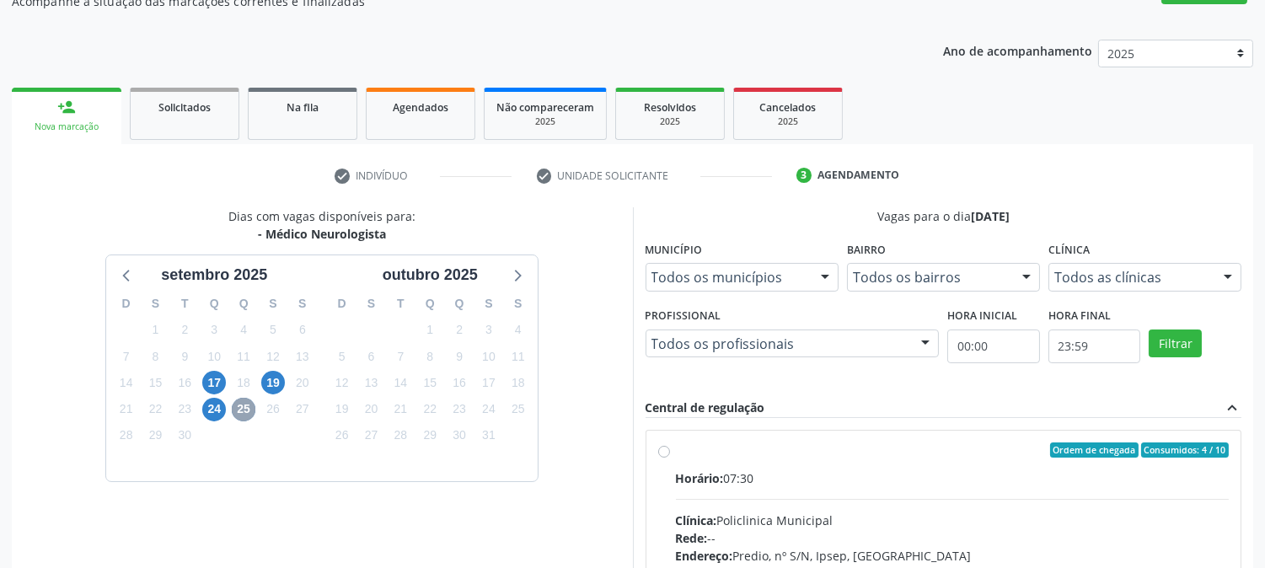
scroll to position [408, 0]
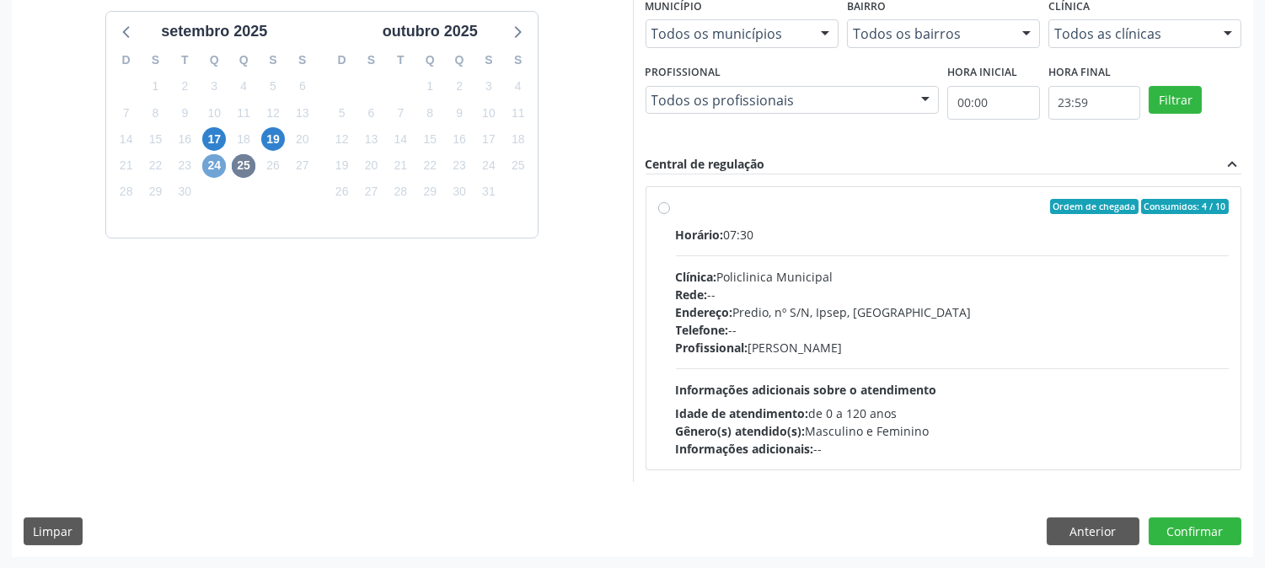
click at [216, 169] on span "24" at bounding box center [214, 166] width 24 height 24
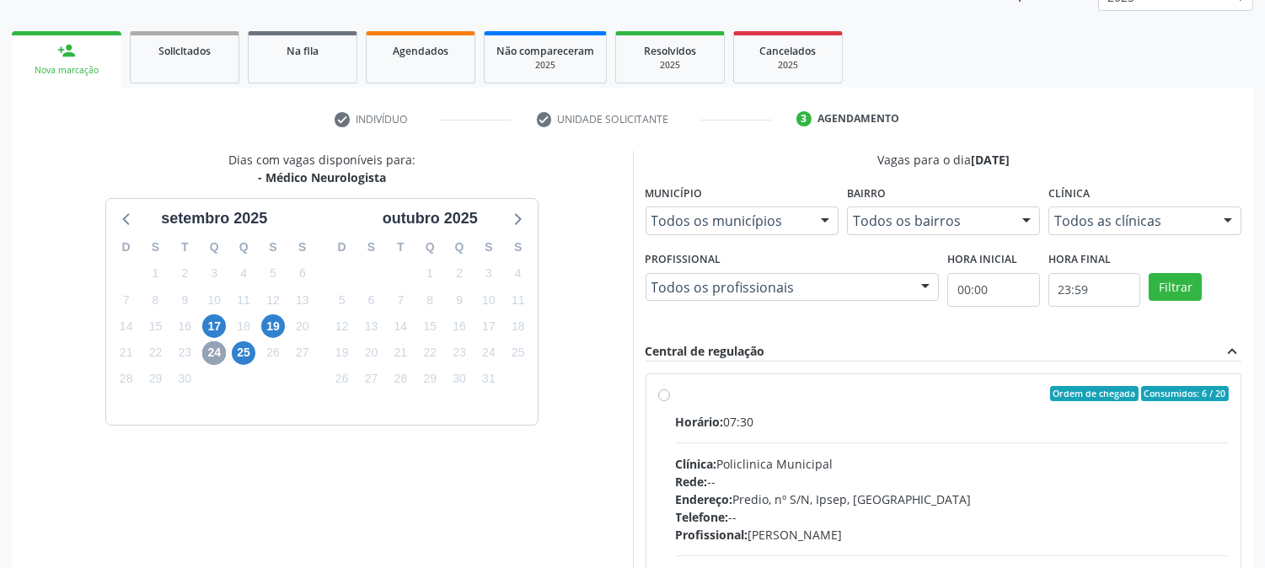
scroll to position [0, 0]
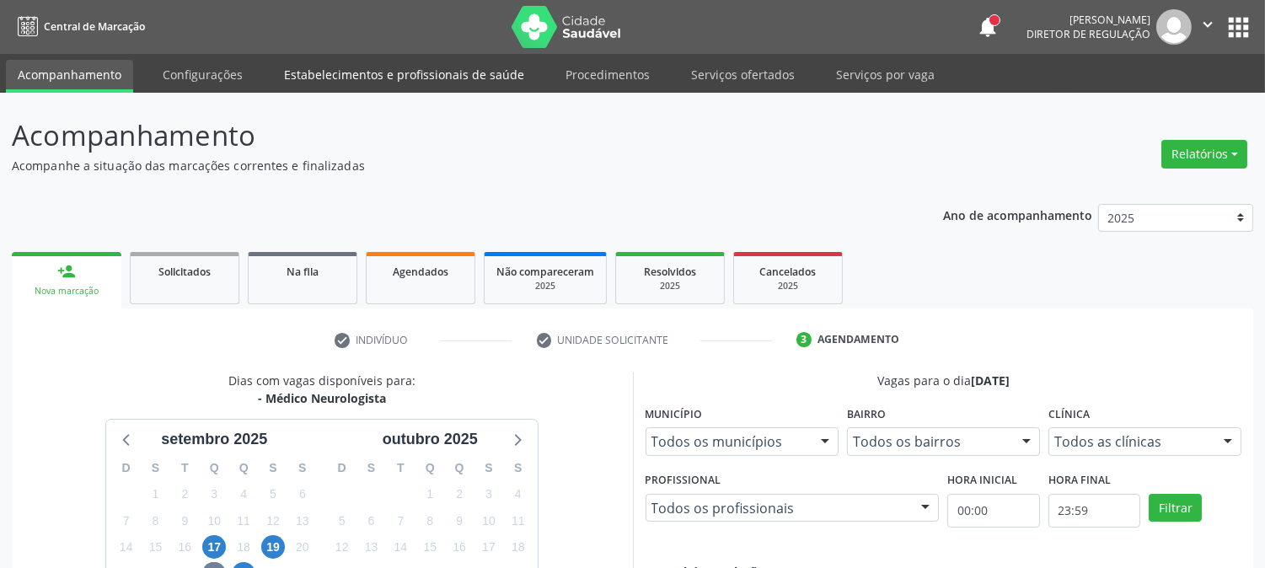
click at [350, 78] on link "Estabelecimentos e profissionais de saúde" at bounding box center [404, 75] width 264 height 30
click at [219, 78] on link "Configurações" at bounding box center [203, 75] width 104 height 30
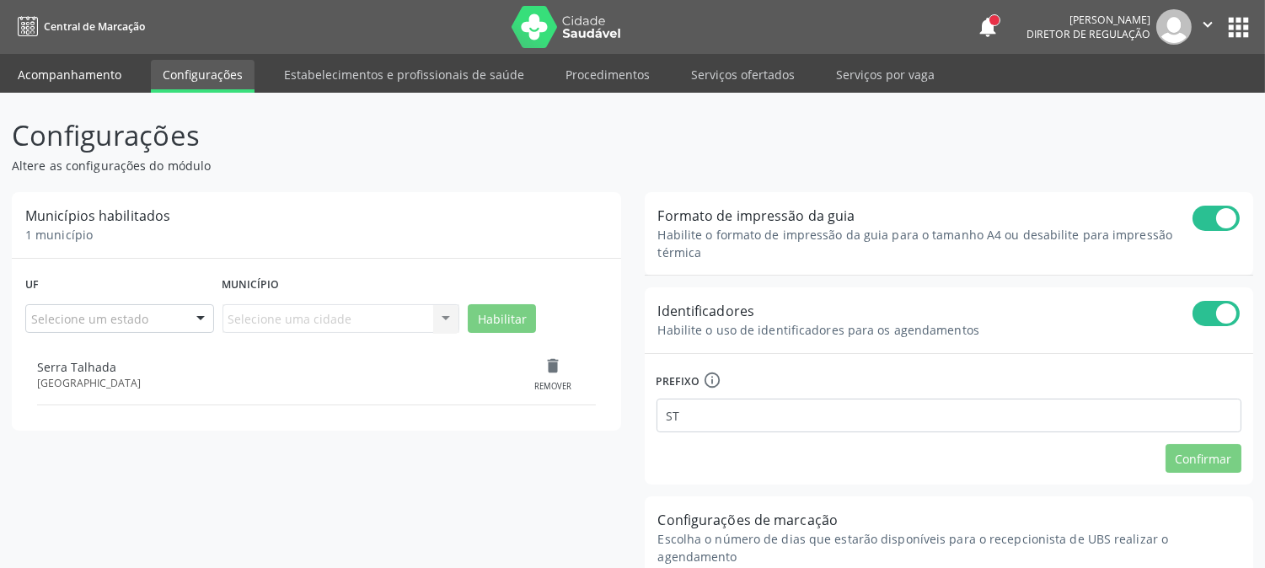
click at [99, 73] on link "Acompanhamento" at bounding box center [69, 75] width 127 height 30
